Goal: Entertainment & Leisure: Consume media (video, audio)

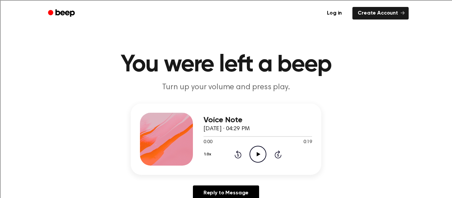
click at [255, 155] on icon "Play Audio" at bounding box center [257, 154] width 17 height 17
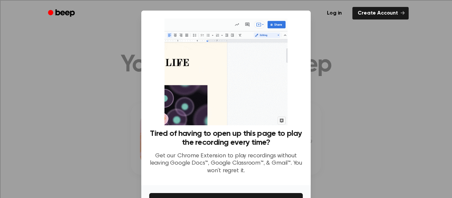
scroll to position [43, 0]
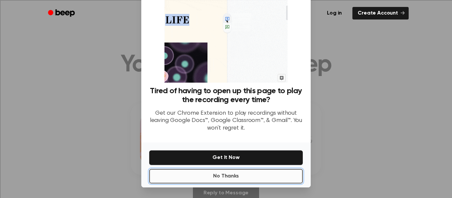
click at [253, 176] on button "No Thanks" at bounding box center [225, 176] width 153 height 15
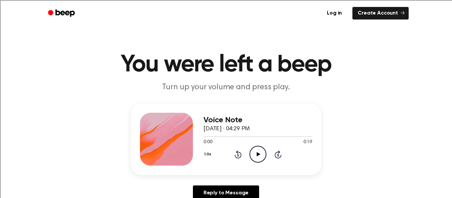
click at [256, 156] on icon "Play Audio" at bounding box center [257, 154] width 17 height 17
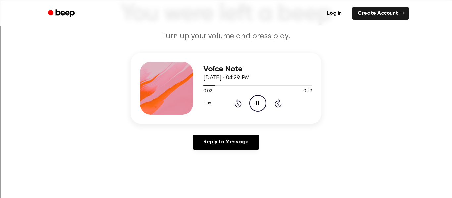
scroll to position [50, 0]
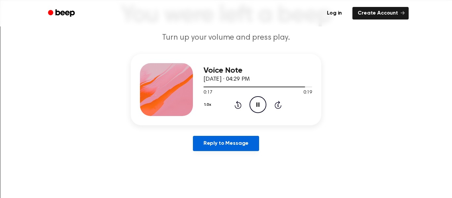
click at [252, 140] on link "Reply to Message" at bounding box center [226, 143] width 66 height 15
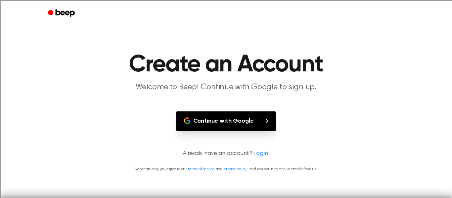
click at [256, 120] on button "Continue with Google" at bounding box center [226, 121] width 100 height 20
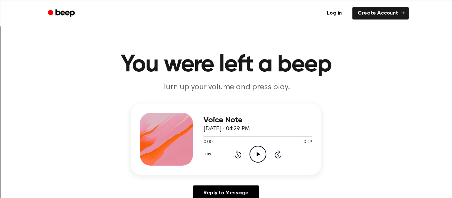
scroll to position [50, 0]
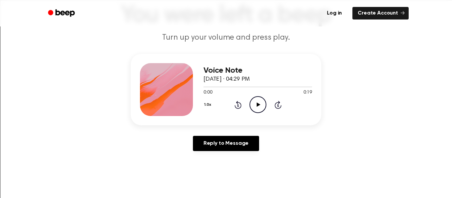
click at [260, 105] on icon at bounding box center [258, 105] width 4 height 4
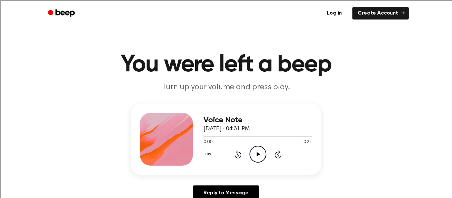
click at [257, 152] on icon "Play Audio" at bounding box center [257, 154] width 17 height 17
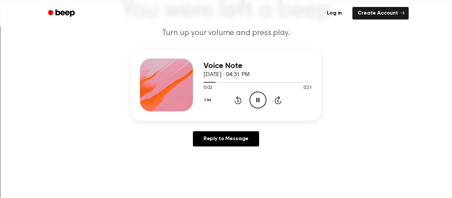
scroll to position [55, 0]
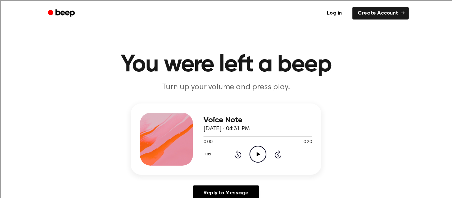
click at [253, 157] on icon "Play Audio" at bounding box center [257, 154] width 17 height 17
click at [257, 154] on icon at bounding box center [258, 154] width 4 height 4
click at [256, 152] on icon "Play Audio" at bounding box center [257, 154] width 17 height 17
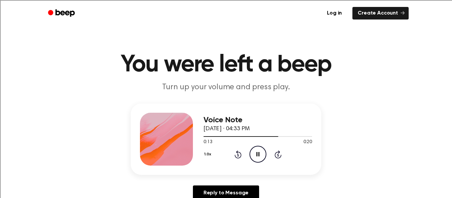
scroll to position [3, 0]
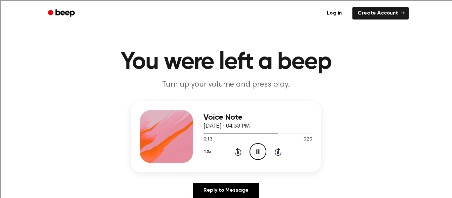
click at [207, 154] on button "1.0x" at bounding box center [208, 151] width 10 height 11
click at [222, 183] on div "0.8x" at bounding box center [215, 179] width 25 height 12
click at [211, 153] on button "0.8x" at bounding box center [208, 151] width 11 height 11
click at [221, 189] on div "1.0x" at bounding box center [215, 192] width 25 height 12
click at [251, 156] on circle at bounding box center [258, 152] width 16 height 16
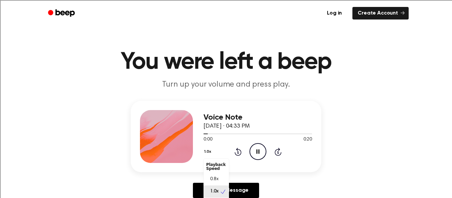
click at [207, 152] on button "1.0x" at bounding box center [208, 151] width 10 height 11
click at [214, 166] on div "Playback Speed" at bounding box center [215, 166] width 25 height 13
click at [219, 176] on div "0.8x" at bounding box center [215, 179] width 25 height 12
click at [209, 153] on button "0.8x" at bounding box center [208, 151] width 11 height 11
click at [208, 187] on div "1.0x" at bounding box center [215, 192] width 25 height 12
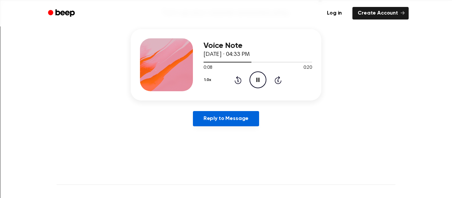
scroll to position [75, 0]
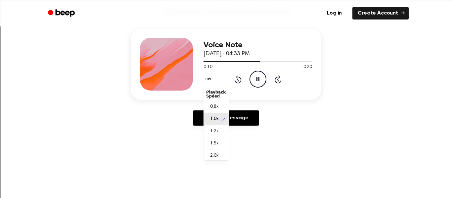
click at [206, 79] on button "1.0x" at bounding box center [208, 79] width 10 height 11
click at [217, 128] on span "1.2x" at bounding box center [214, 131] width 8 height 7
click at [206, 80] on button "1.2x" at bounding box center [208, 79] width 10 height 11
click at [218, 155] on div "2.0x" at bounding box center [215, 156] width 25 height 12
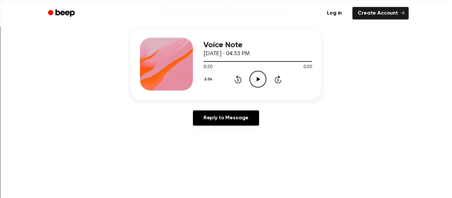
click at [208, 81] on button "2.0x" at bounding box center [208, 79] width 11 height 11
click at [210, 114] on span "1.0x" at bounding box center [214, 117] width 8 height 7
click at [253, 83] on icon "Play Audio" at bounding box center [257, 79] width 17 height 17
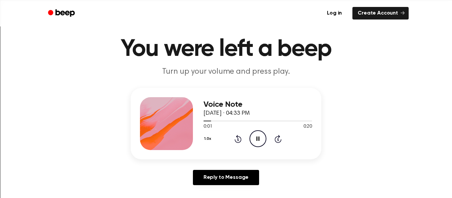
scroll to position [15, 0]
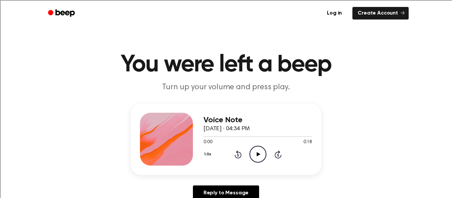
click at [258, 158] on icon "Play Audio" at bounding box center [257, 154] width 17 height 17
click at [259, 151] on icon "Play Audio" at bounding box center [257, 154] width 17 height 17
click at [259, 152] on icon "Play Audio" at bounding box center [257, 154] width 17 height 17
click at [253, 156] on icon "Play Audio" at bounding box center [257, 154] width 17 height 17
click at [259, 154] on icon at bounding box center [258, 154] width 4 height 4
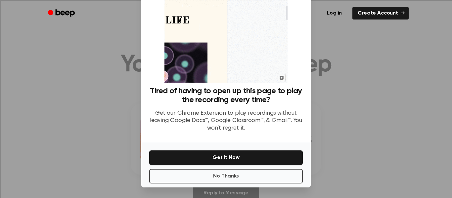
scroll to position [42, 0]
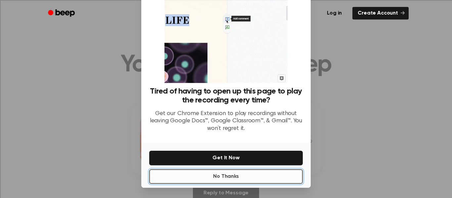
click at [259, 177] on button "No Thanks" at bounding box center [225, 176] width 153 height 15
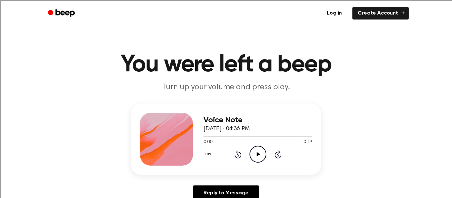
click at [261, 156] on icon "Play Audio" at bounding box center [257, 154] width 17 height 17
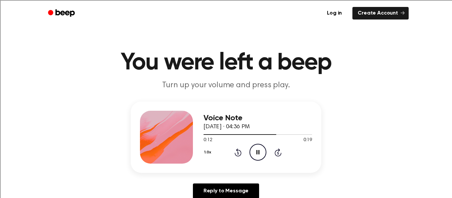
scroll to position [0, 0]
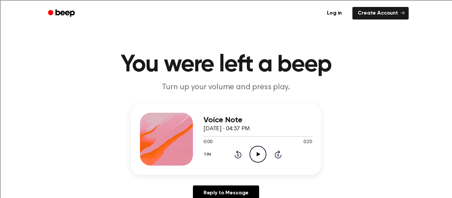
click at [256, 148] on icon "Play Audio" at bounding box center [257, 154] width 17 height 17
click at [251, 155] on icon "Play Audio" at bounding box center [257, 154] width 17 height 17
click at [252, 158] on icon "Play Audio" at bounding box center [257, 154] width 17 height 17
click at [258, 156] on icon "Play Audio" at bounding box center [257, 154] width 17 height 17
click at [262, 153] on icon "Play Audio" at bounding box center [257, 154] width 17 height 17
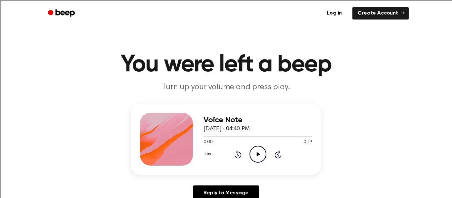
click at [260, 154] on icon "Play Audio" at bounding box center [257, 154] width 17 height 17
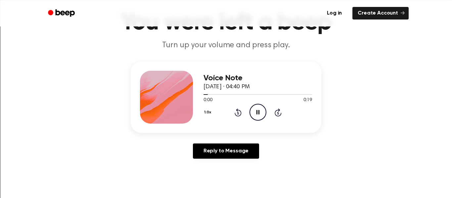
scroll to position [43, 0]
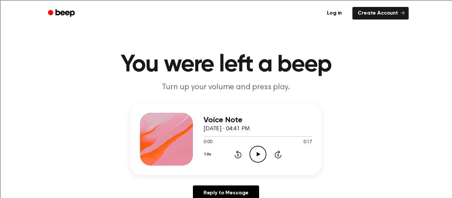
click at [257, 151] on icon "Play Audio" at bounding box center [257, 154] width 17 height 17
click at [259, 158] on icon "Play Audio" at bounding box center [257, 154] width 17 height 17
click at [251, 151] on icon "Play Audio" at bounding box center [257, 154] width 17 height 17
click at [261, 156] on icon "Play Audio" at bounding box center [257, 154] width 17 height 17
click at [260, 159] on icon "Play Audio" at bounding box center [257, 154] width 17 height 17
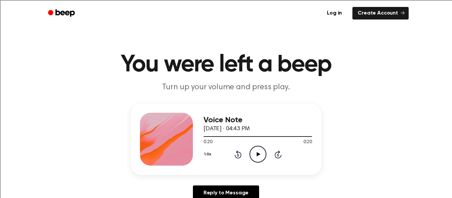
click at [260, 159] on icon "Play Audio" at bounding box center [257, 154] width 17 height 17
click at [256, 159] on icon "Play Audio" at bounding box center [257, 154] width 17 height 17
click at [252, 158] on icon "Play Audio" at bounding box center [257, 154] width 17 height 17
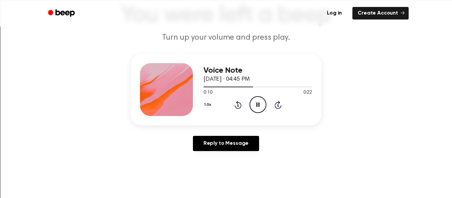
scroll to position [51, 0]
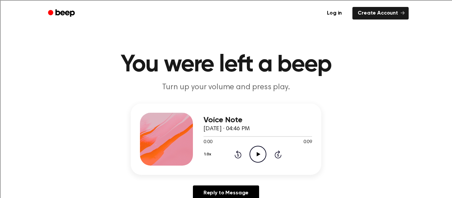
click at [257, 152] on icon "Play Audio" at bounding box center [257, 154] width 17 height 17
click at [261, 148] on icon "Play Audio" at bounding box center [257, 154] width 17 height 17
click at [256, 153] on icon at bounding box center [258, 154] width 4 height 4
click at [254, 160] on icon "Play Audio" at bounding box center [257, 154] width 17 height 17
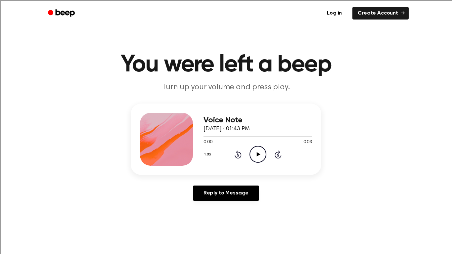
click at [259, 154] on icon at bounding box center [258, 154] width 4 height 4
click at [259, 157] on icon "Play Audio" at bounding box center [257, 154] width 17 height 17
click at [252, 153] on icon "Play Audio" at bounding box center [257, 154] width 17 height 17
click at [254, 152] on icon "Play Audio" at bounding box center [257, 154] width 17 height 17
